Goal: Task Accomplishment & Management: Use online tool/utility

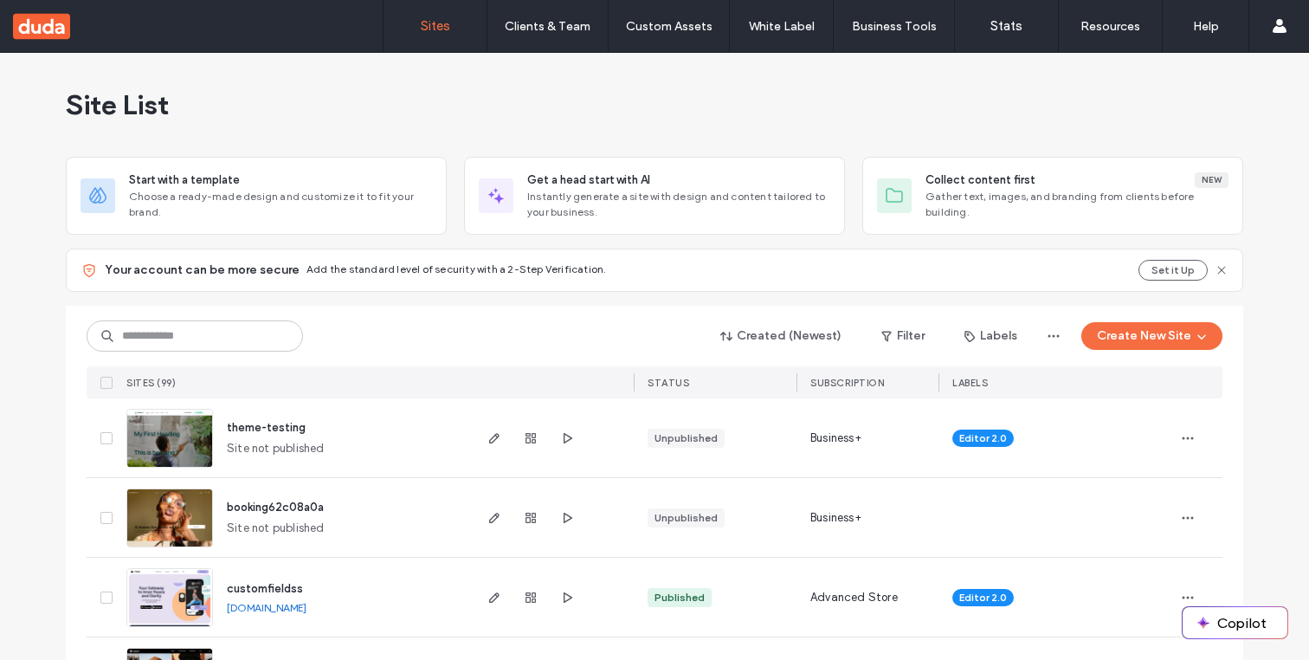
click at [1217, 268] on use at bounding box center [1221, 270] width 8 height 8
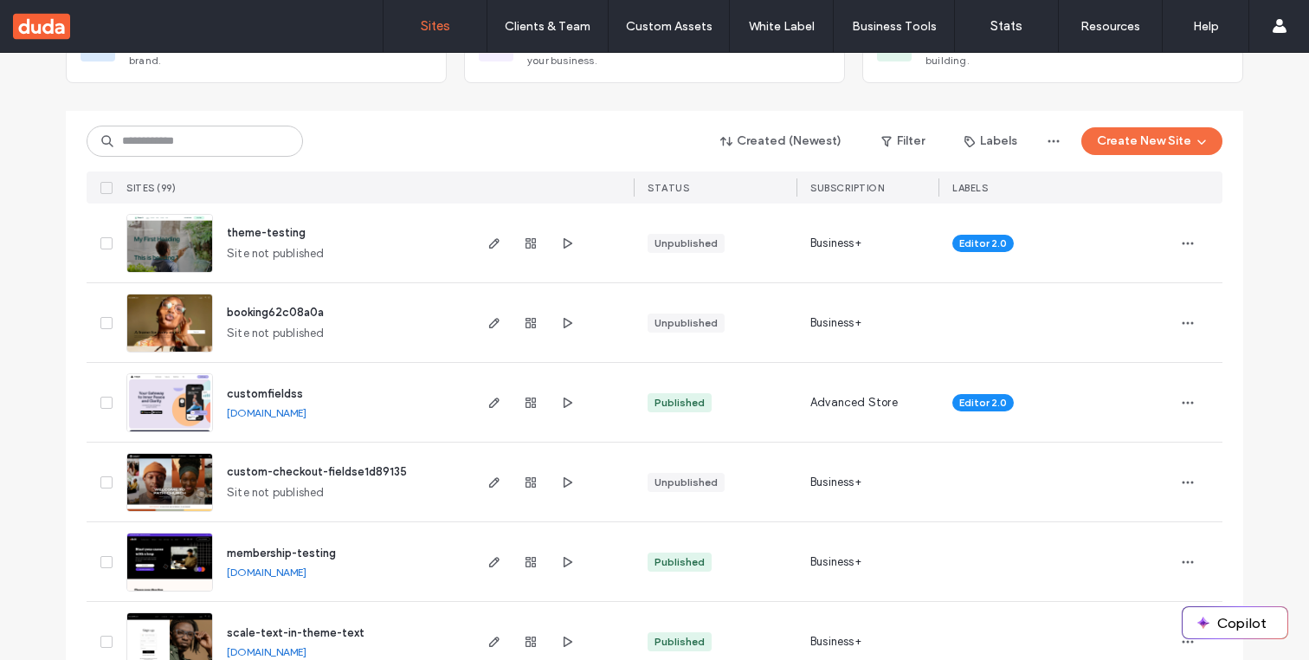
scroll to position [155, 0]
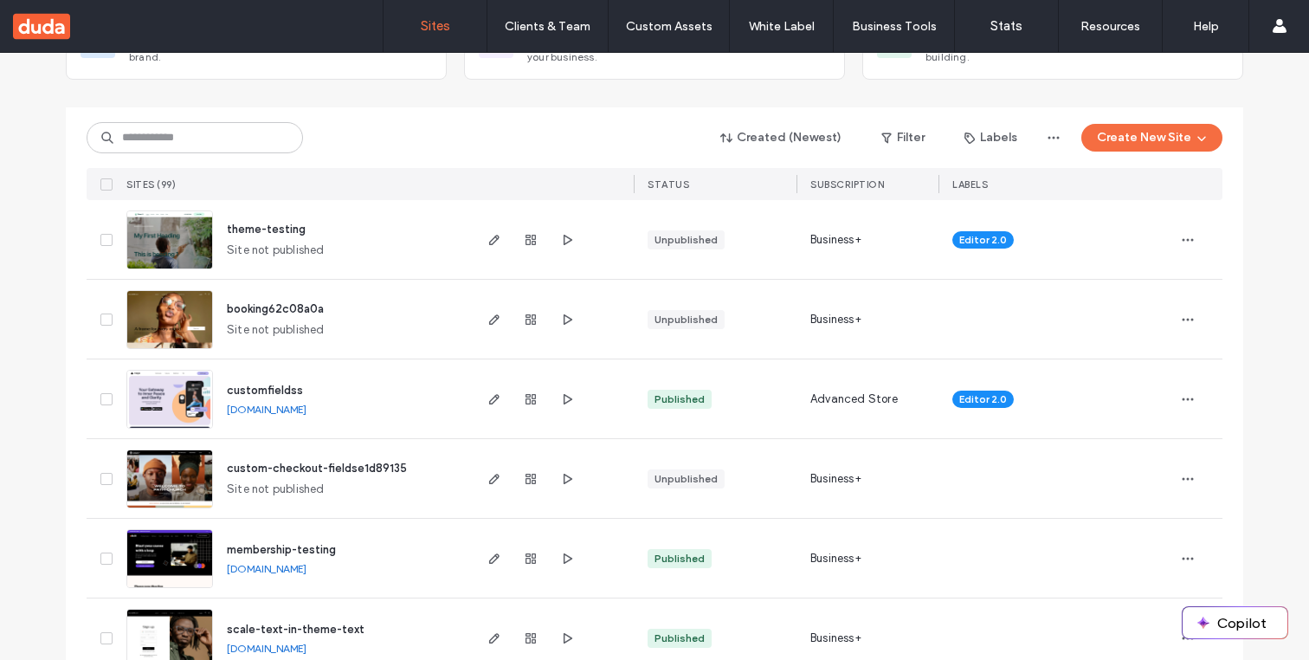
click at [290, 310] on span "booking62c08a0a" at bounding box center [275, 308] width 97 height 13
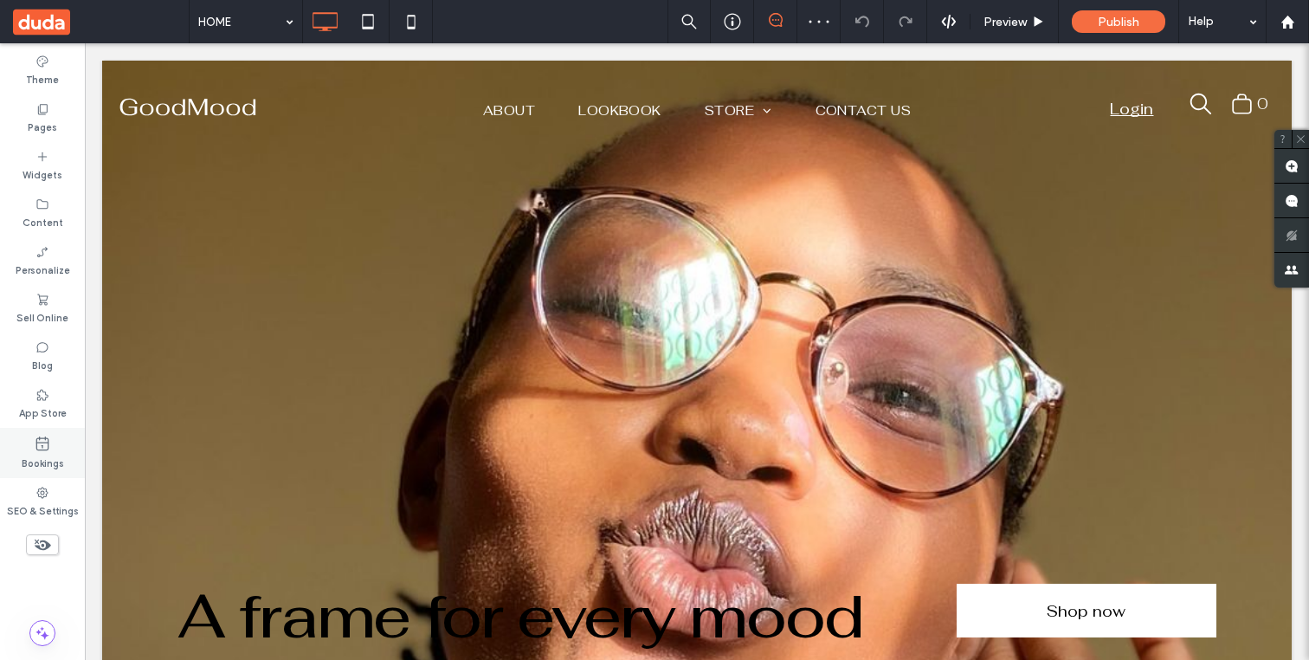
click at [48, 465] on label "Bookings" at bounding box center [43, 461] width 42 height 19
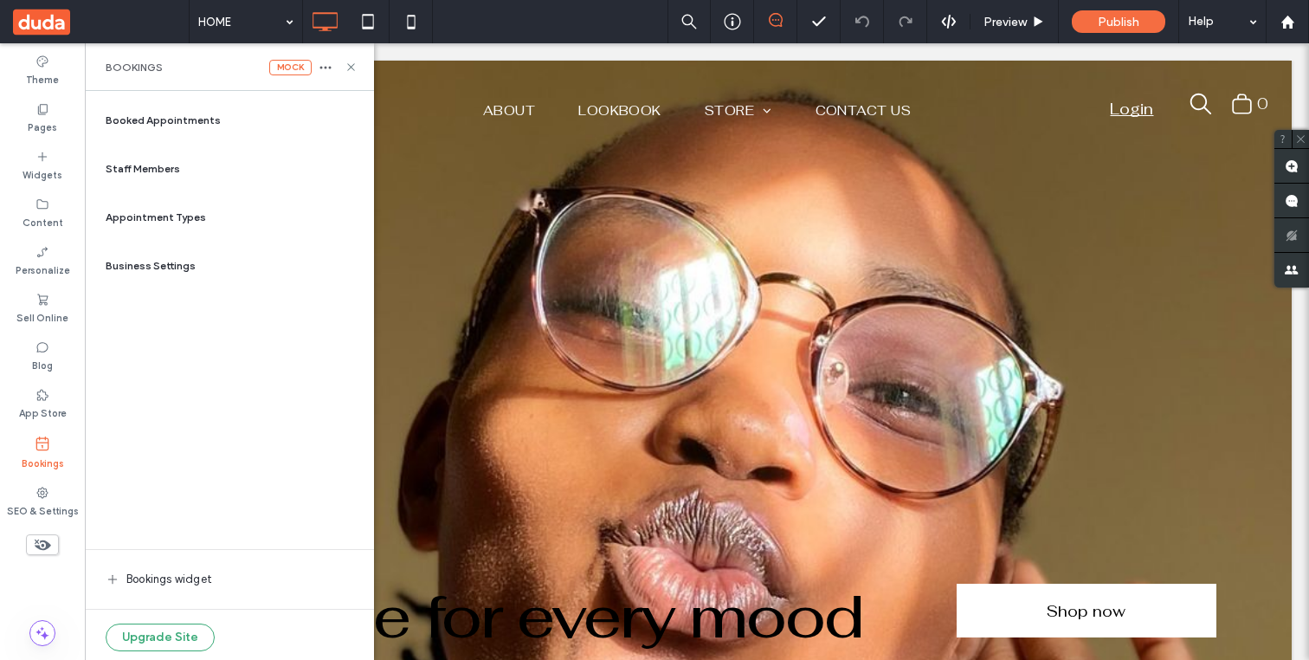
click at [187, 214] on span "Appointment Types" at bounding box center [156, 218] width 100 height 16
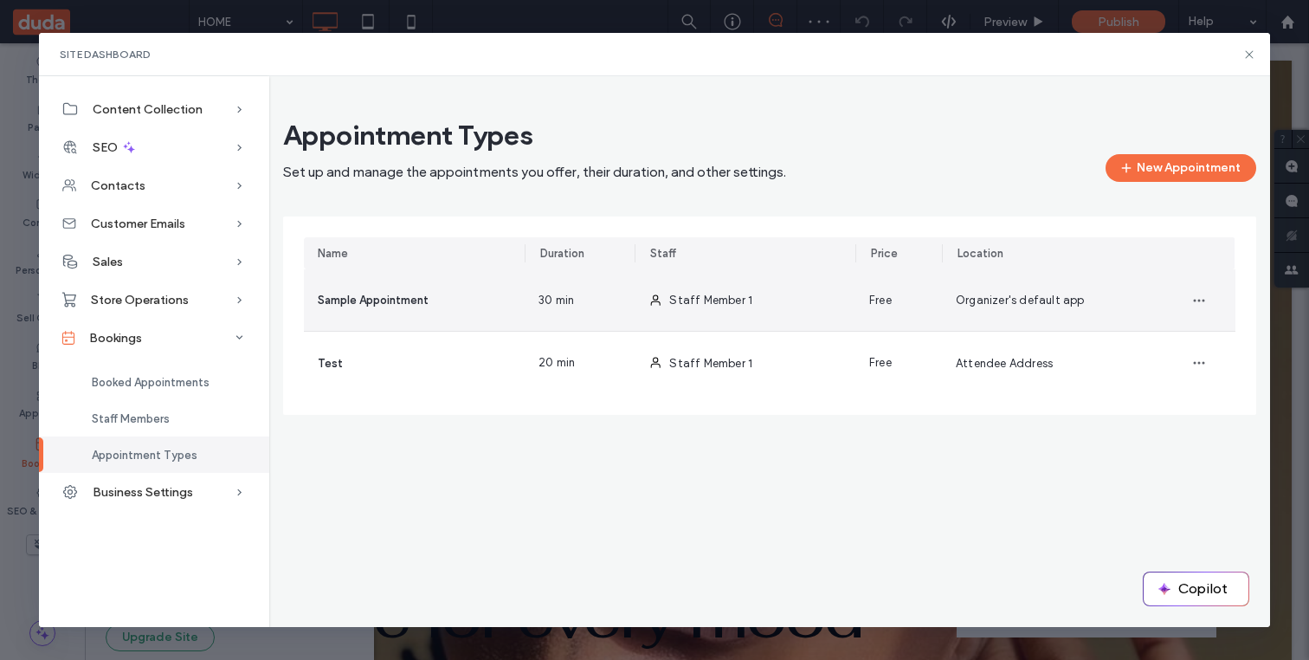
click at [444, 300] on div "Sample Appointment" at bounding box center [414, 299] width 221 height 61
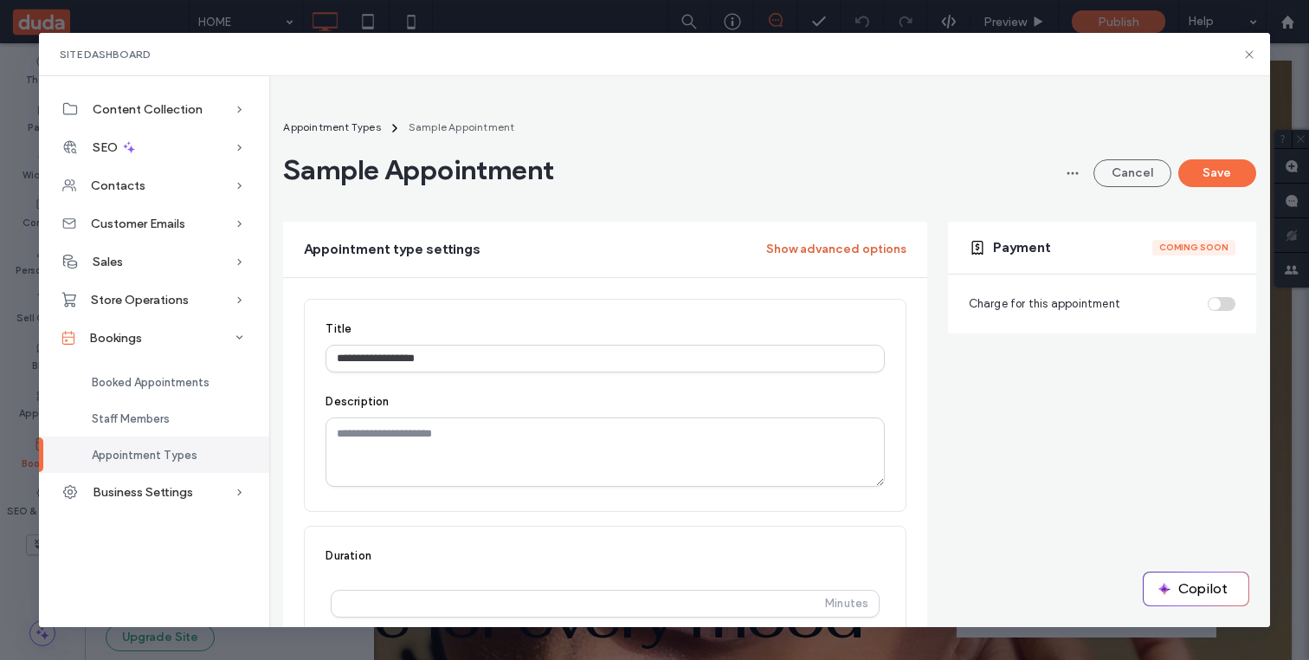
click at [834, 252] on button "Show advanced options" at bounding box center [836, 250] width 140 height 28
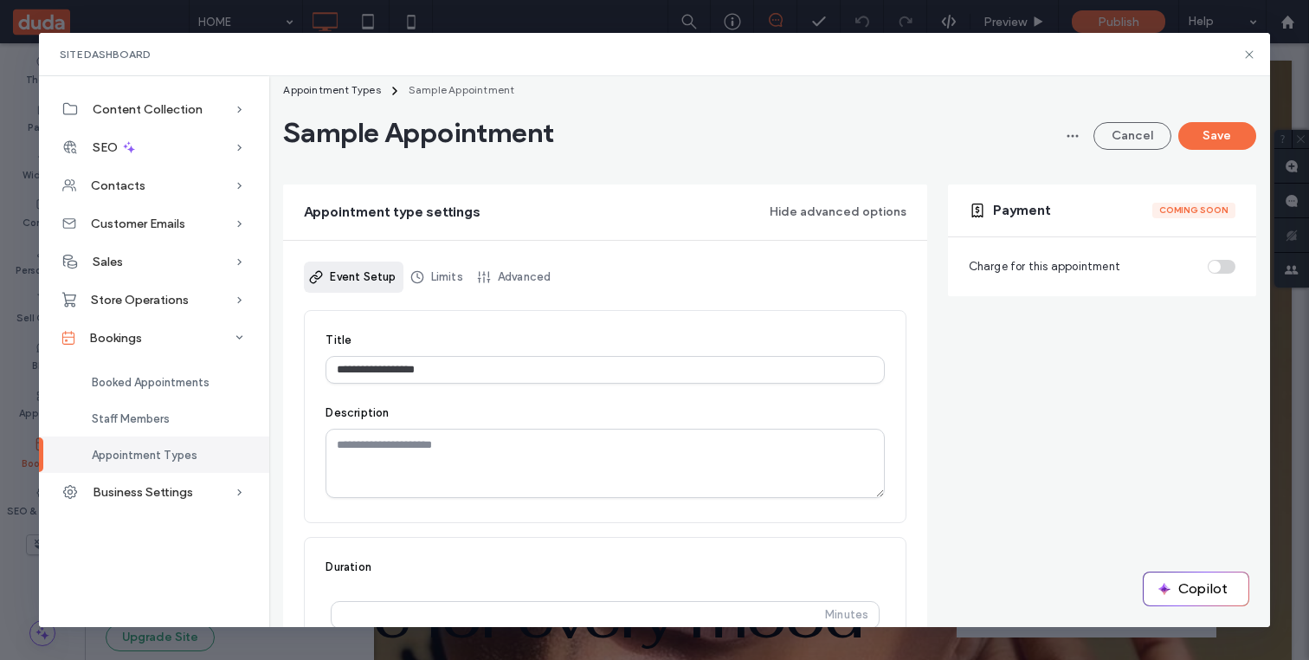
scroll to position [36, 0]
click at [430, 266] on link "Limits" at bounding box center [437, 278] width 65 height 31
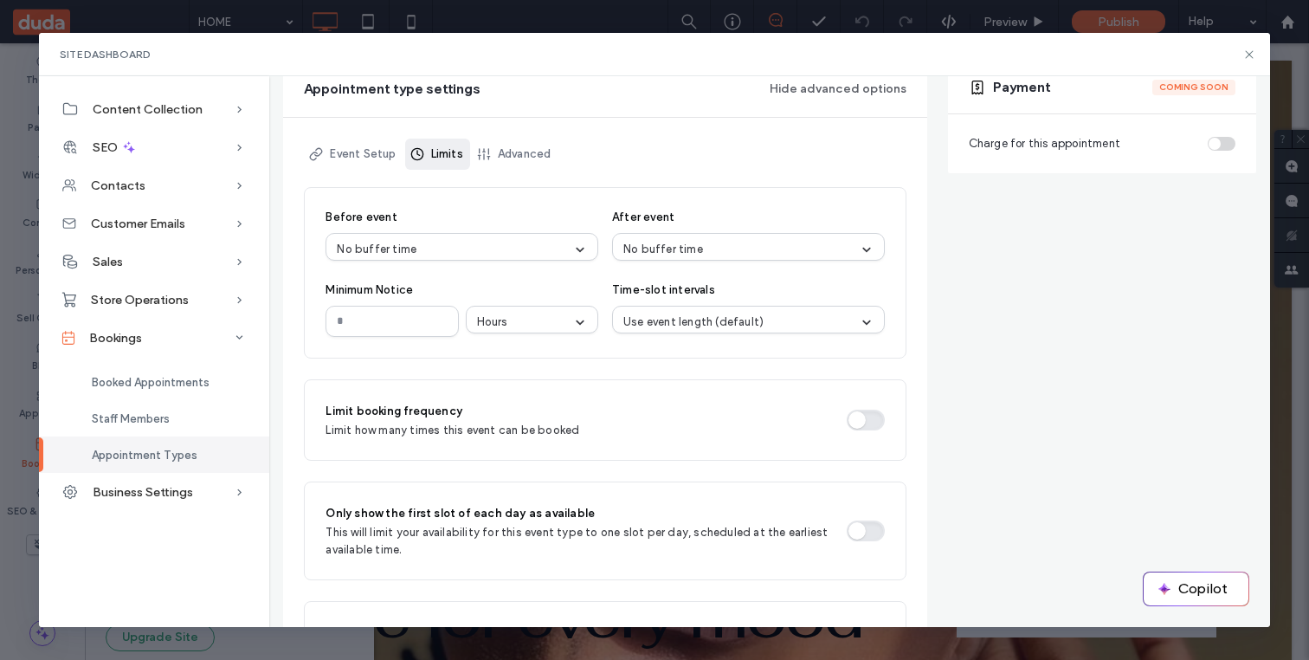
scroll to position [0, 0]
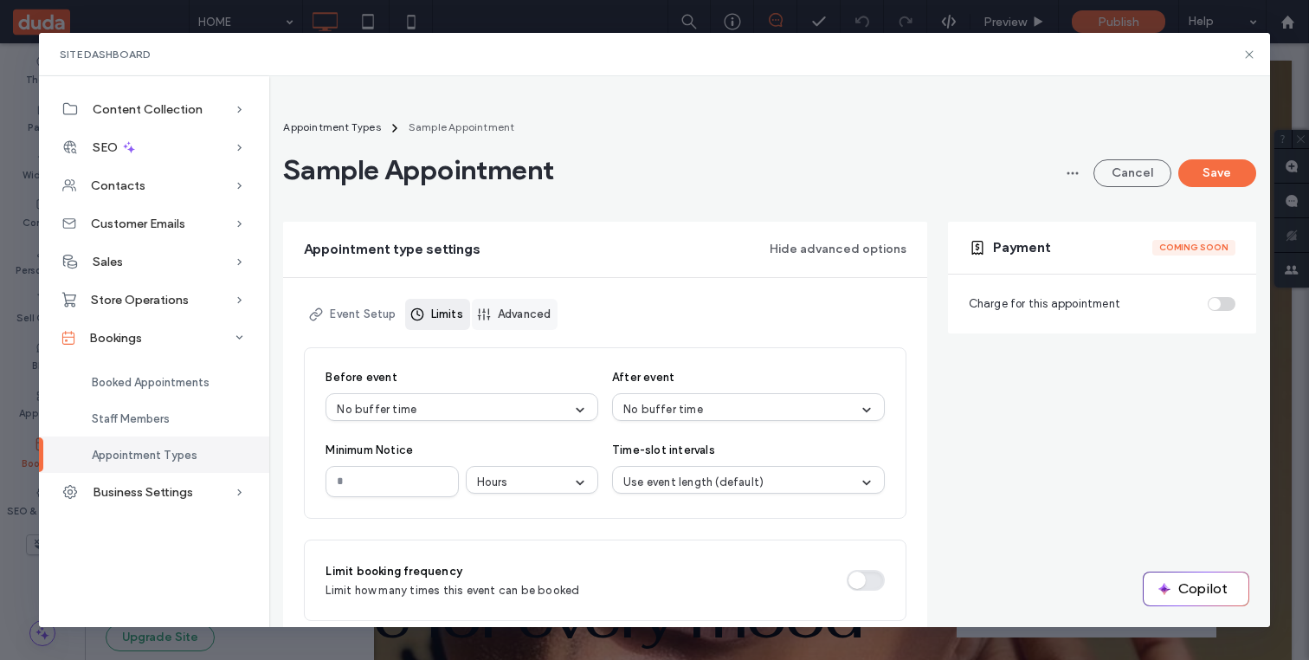
click at [526, 309] on link "Advanced" at bounding box center [515, 314] width 87 height 31
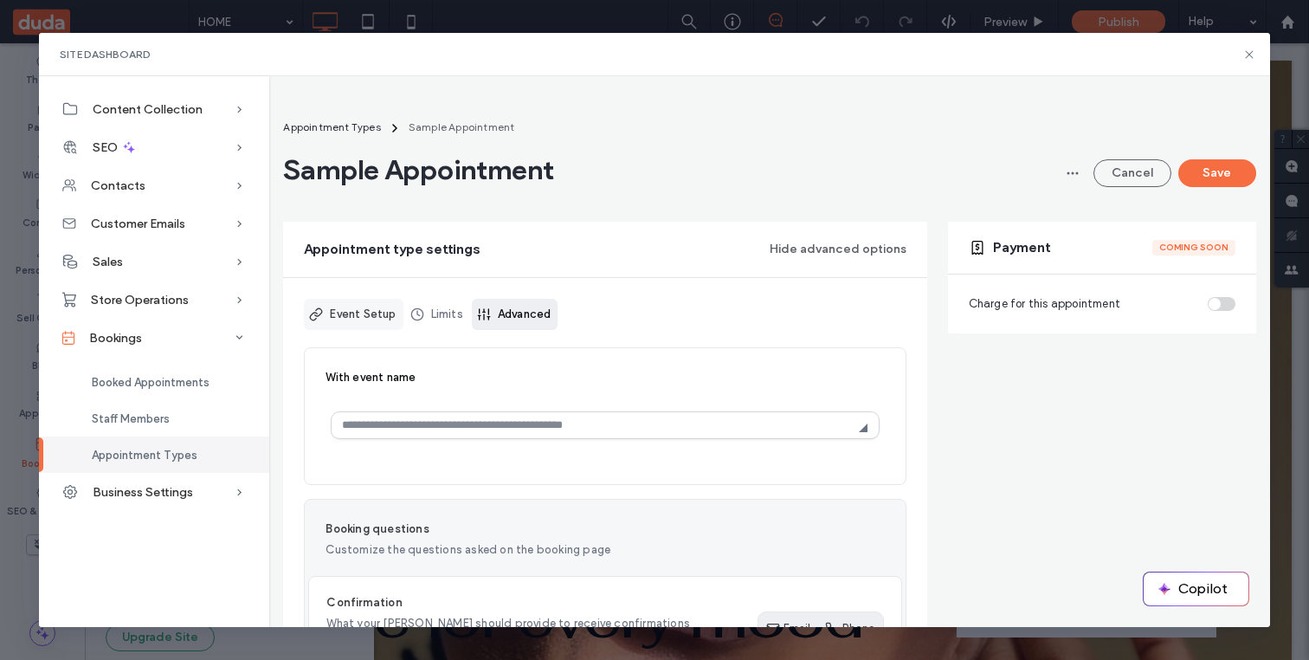
click at [380, 316] on link "Event Setup" at bounding box center [353, 314] width 99 height 31
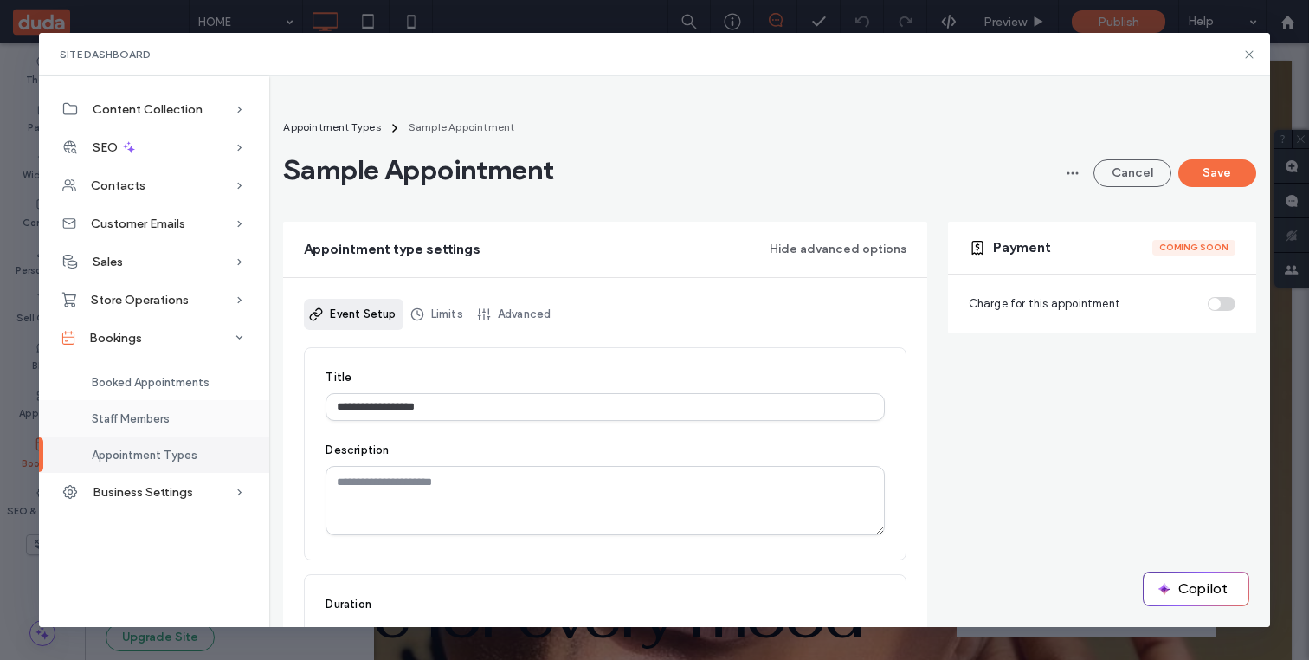
click at [165, 419] on span "Staff Members" at bounding box center [131, 418] width 78 height 13
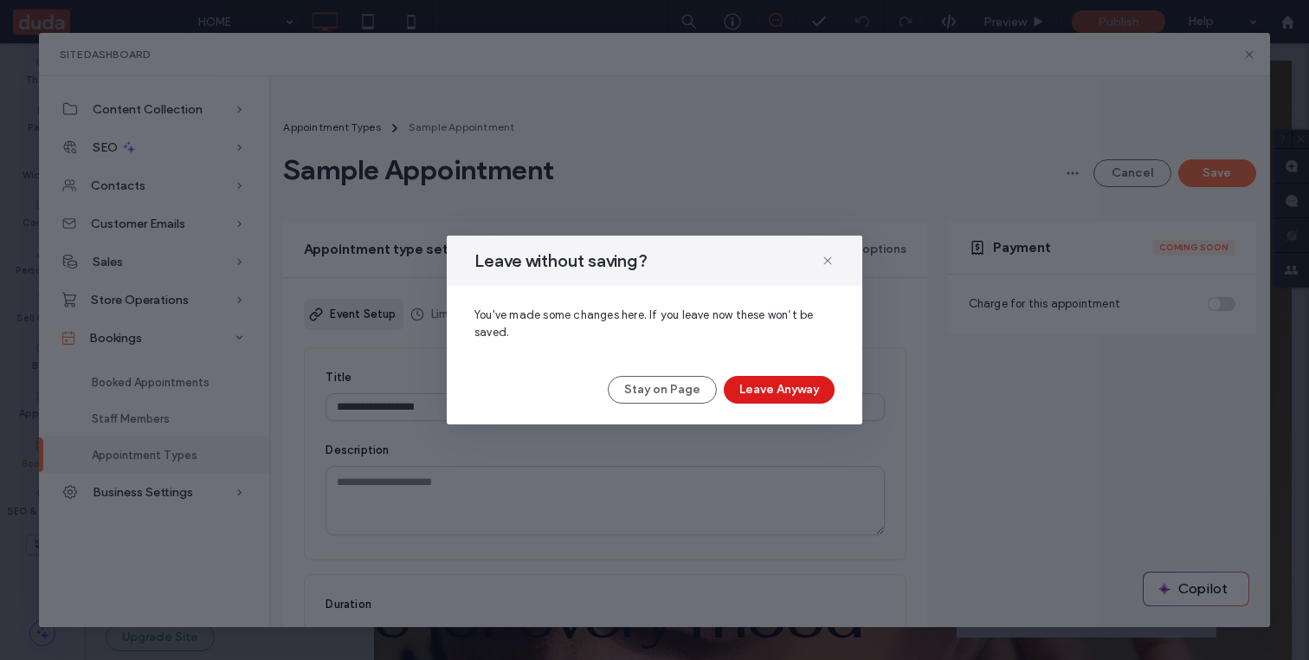
click at [780, 374] on div "Leave without saving? You've made some changes here. If you leave now these won…" at bounding box center [655, 330] width 416 height 189
click at [778, 391] on button "Leave Anyway" at bounding box center [779, 390] width 111 height 28
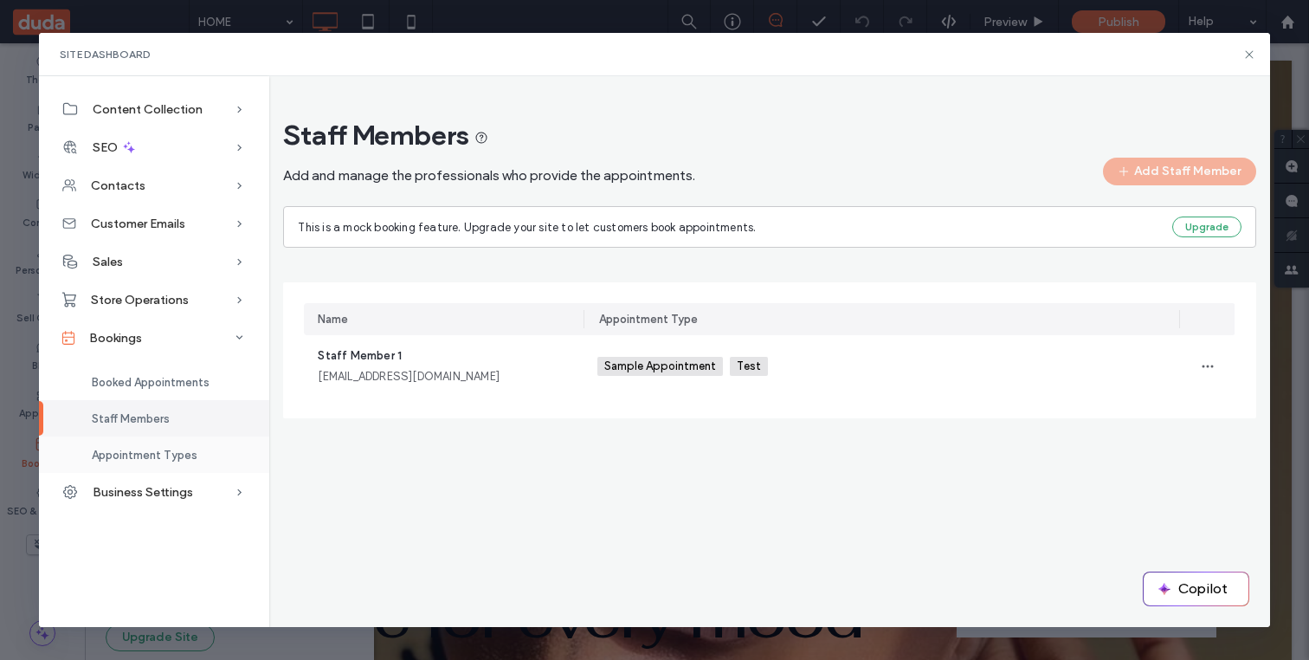
click at [139, 454] on span "Appointment Types" at bounding box center [145, 455] width 106 height 13
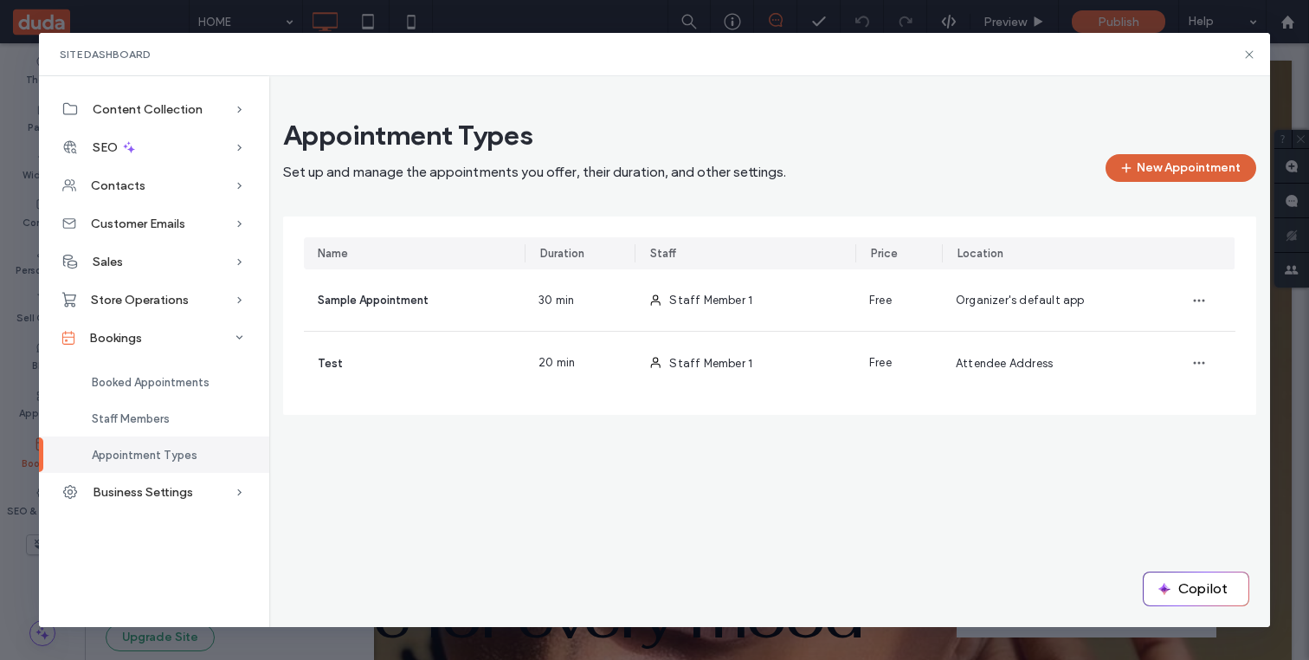
click at [1163, 173] on button "New Appointment" at bounding box center [1181, 168] width 151 height 28
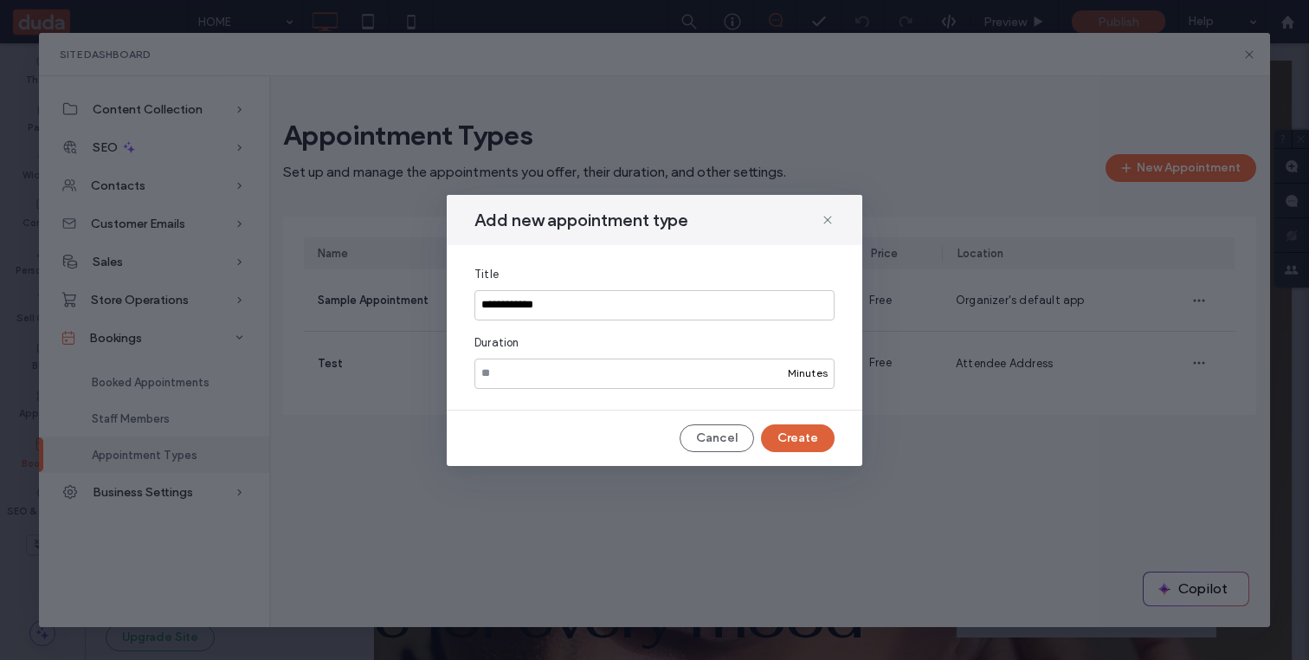
type input "**********"
click at [781, 449] on button "Create" at bounding box center [798, 438] width 74 height 28
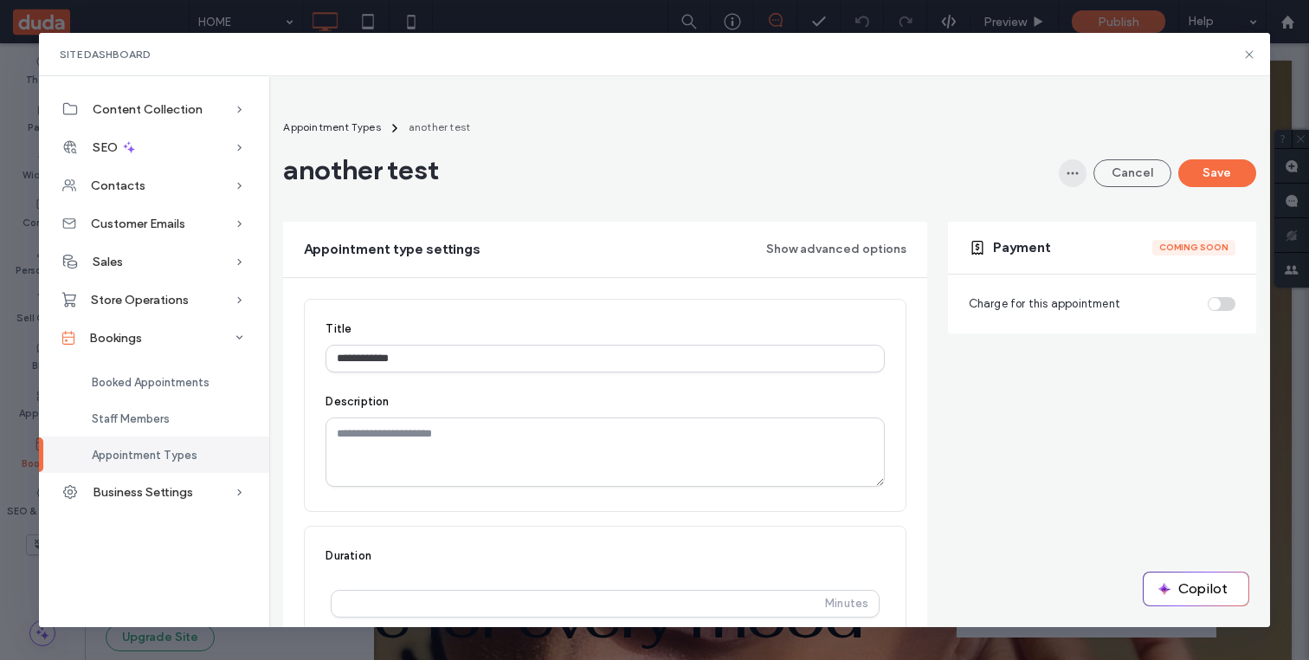
click at [1069, 174] on icon "button" at bounding box center [1073, 173] width 14 height 14
click at [1007, 166] on div "another test Cancel Save" at bounding box center [769, 169] width 972 height 35
